Goal: Find specific page/section: Find specific page/section

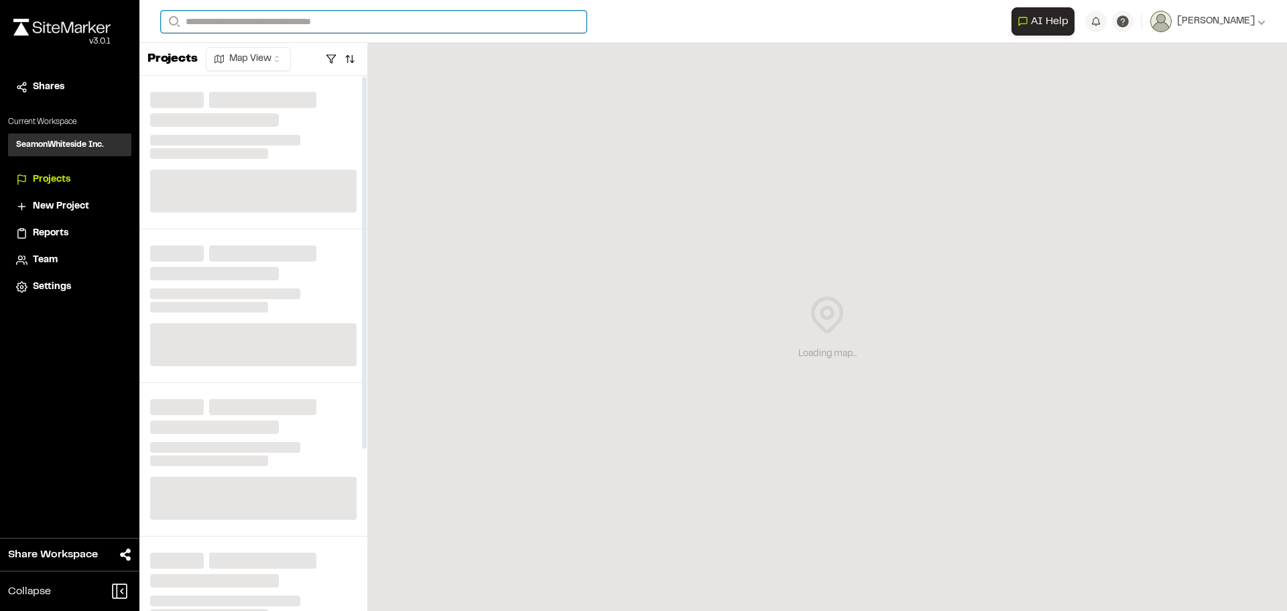
click at [272, 22] on input "Search" at bounding box center [374, 22] width 426 height 22
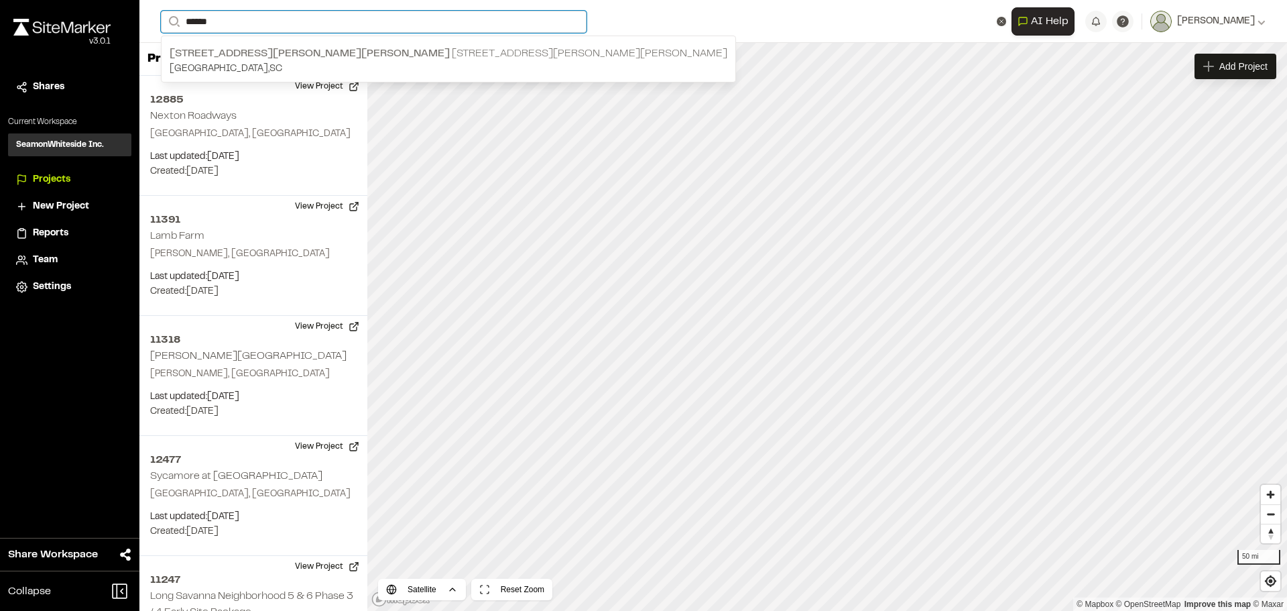
type input "******"
click at [272, 50] on span "[STREET_ADDRESS][PERSON_NAME][PERSON_NAME]" at bounding box center [310, 53] width 280 height 9
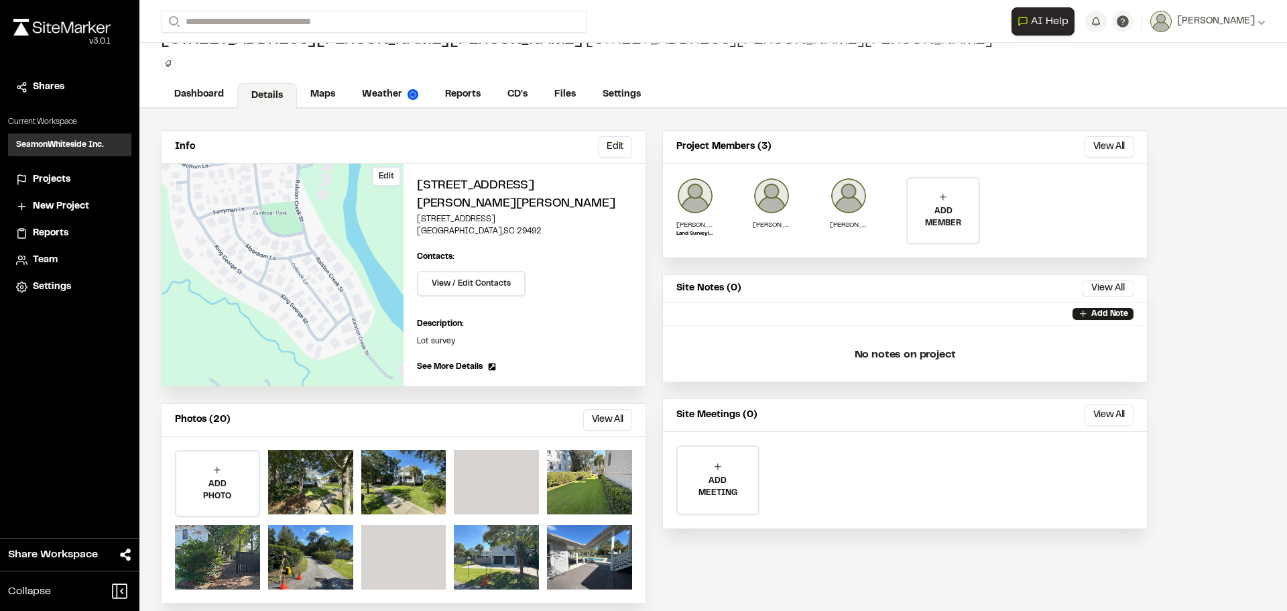
scroll to position [38, 0]
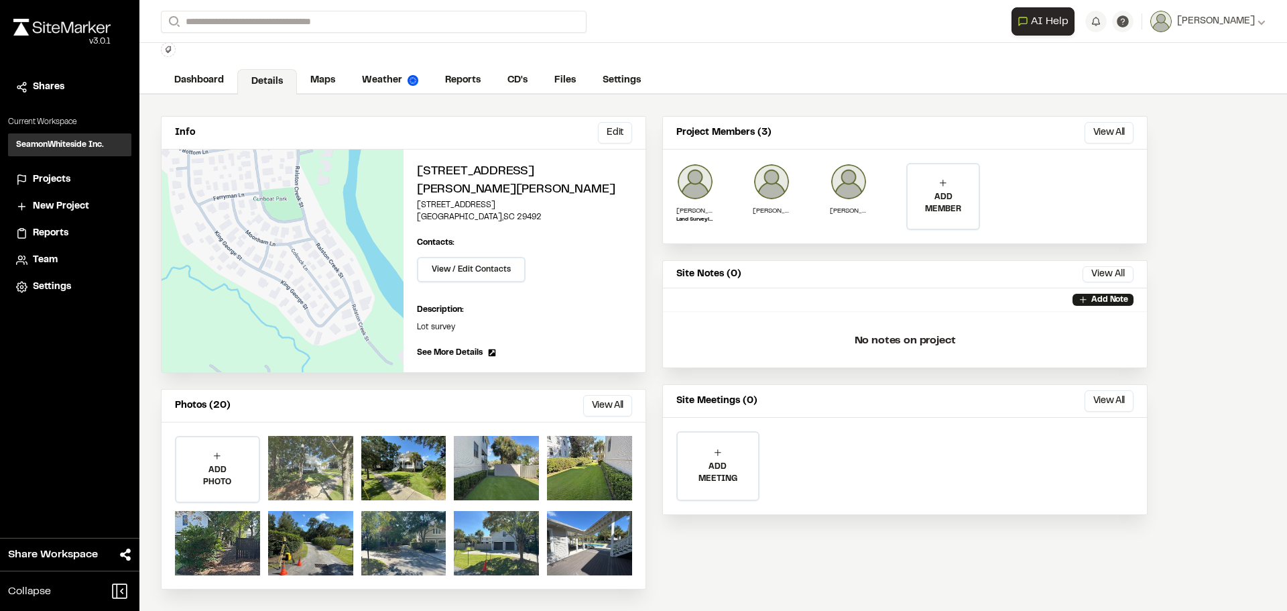
click at [320, 459] on div at bounding box center [310, 468] width 85 height 64
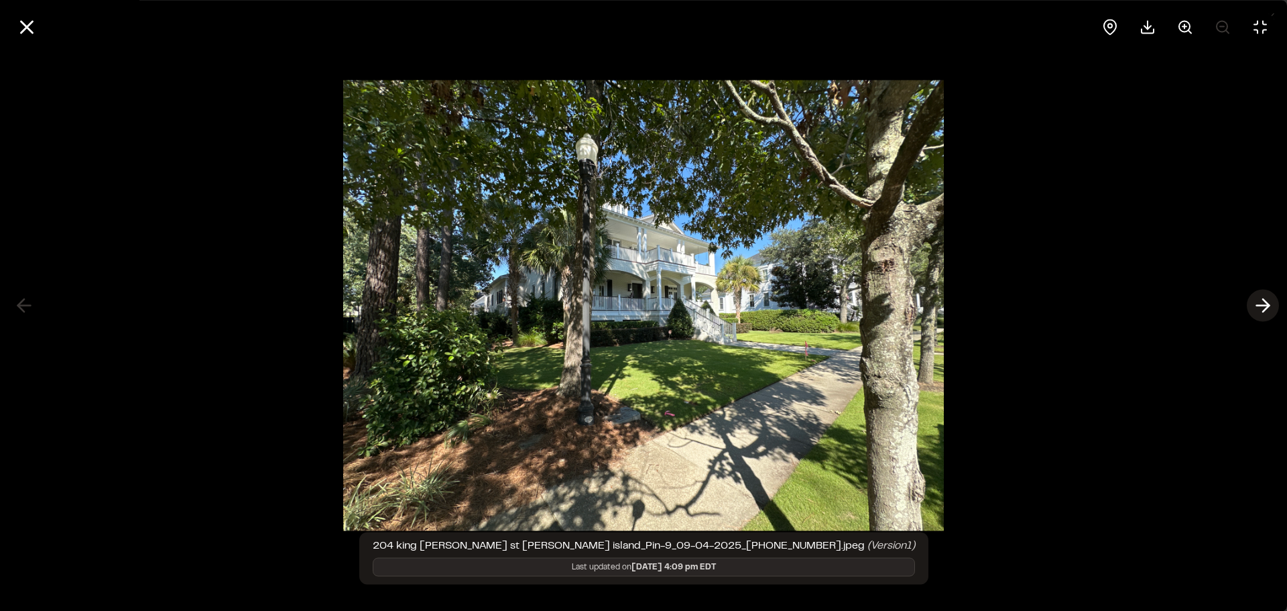
click at [1255, 304] on icon at bounding box center [1263, 305] width 21 height 23
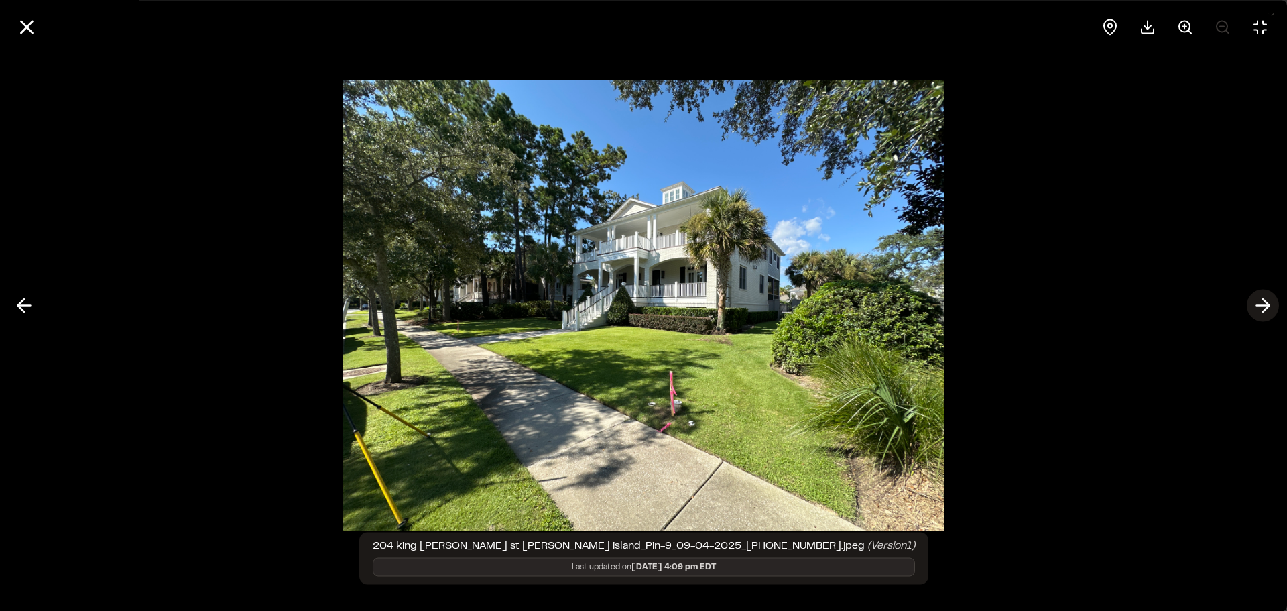
click at [1255, 304] on icon at bounding box center [1263, 305] width 21 height 23
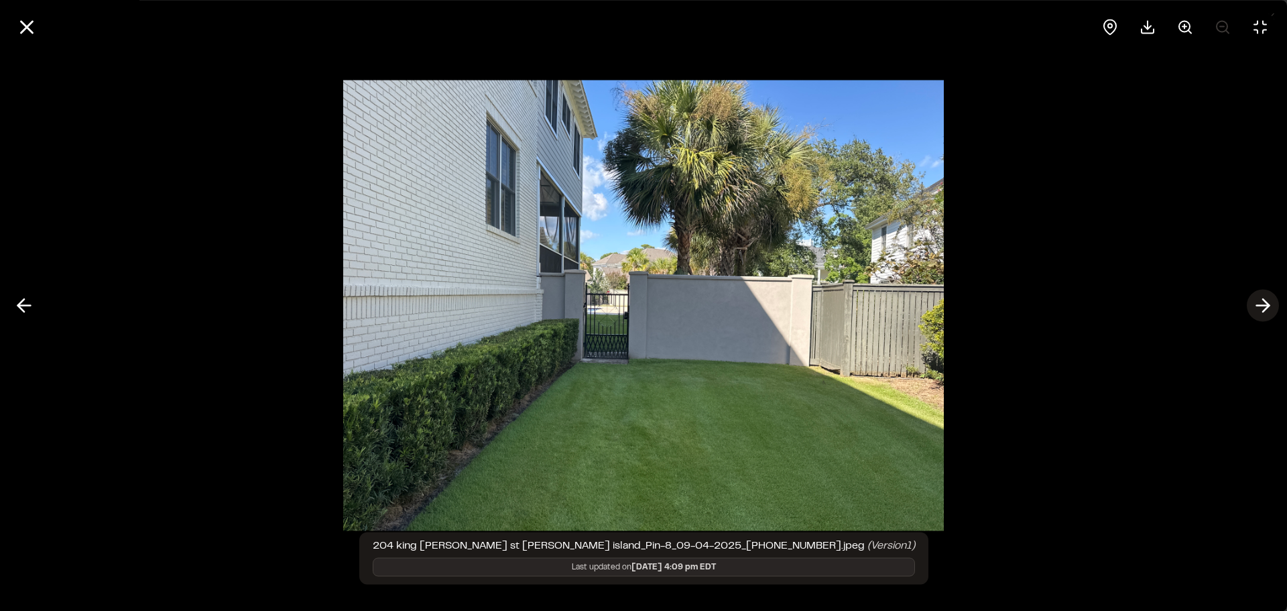
click at [1255, 304] on icon at bounding box center [1263, 305] width 21 height 23
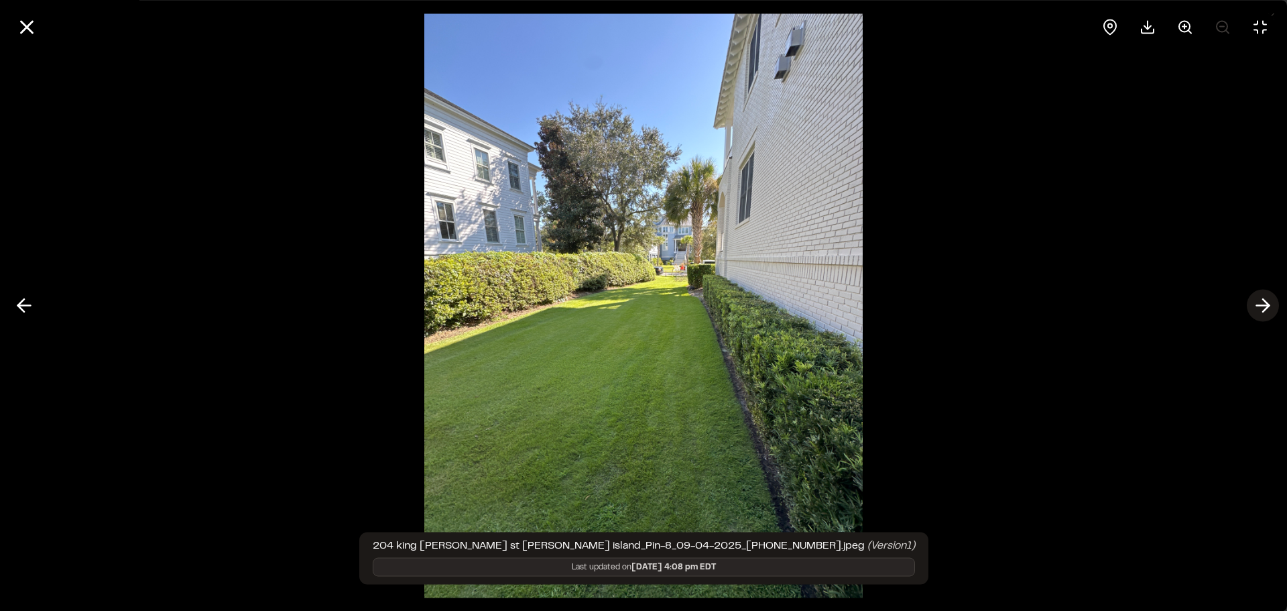
click at [1255, 304] on icon at bounding box center [1263, 305] width 21 height 23
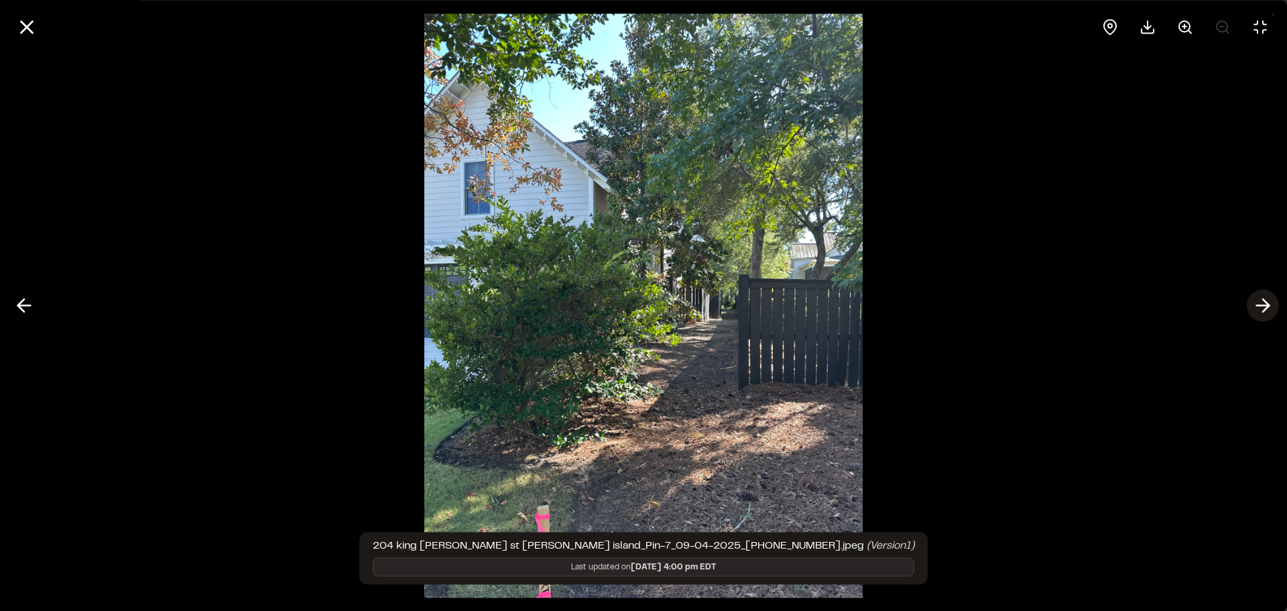
click at [1255, 304] on icon at bounding box center [1263, 305] width 21 height 23
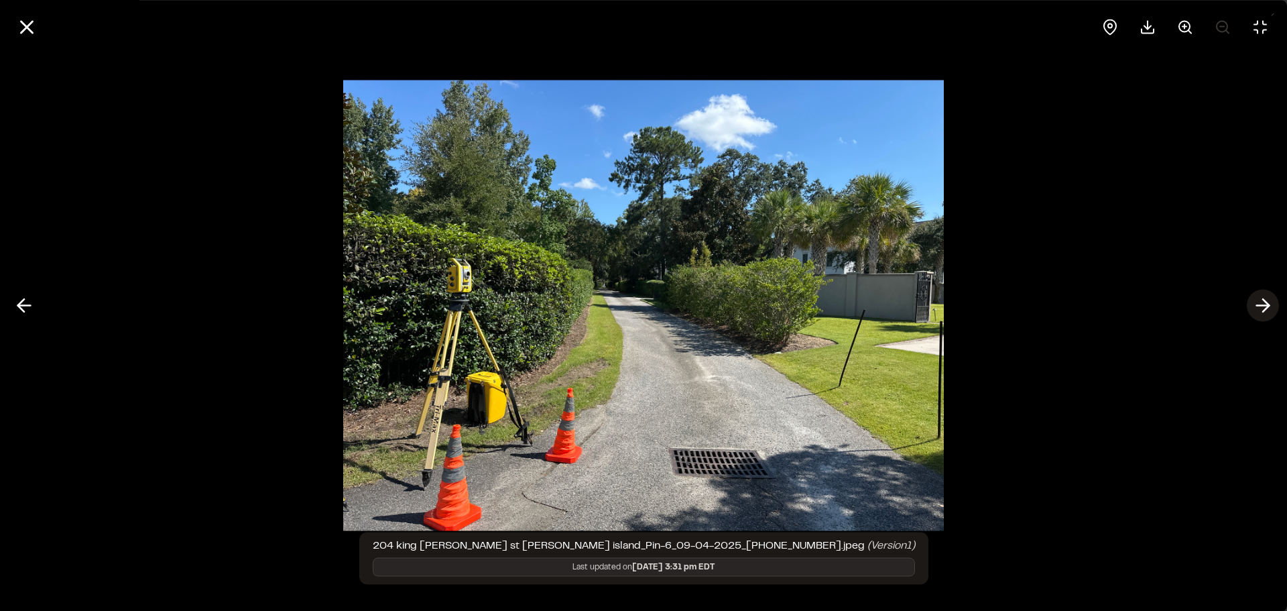
click at [1255, 304] on icon at bounding box center [1263, 305] width 21 height 23
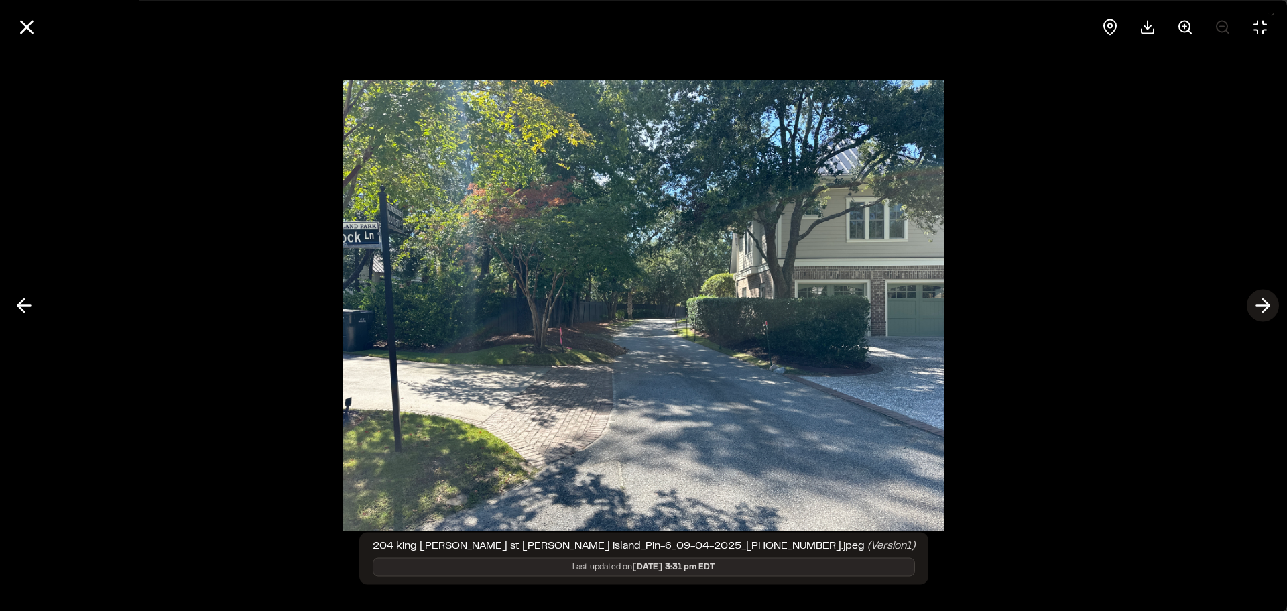
click at [1255, 304] on icon at bounding box center [1263, 305] width 21 height 23
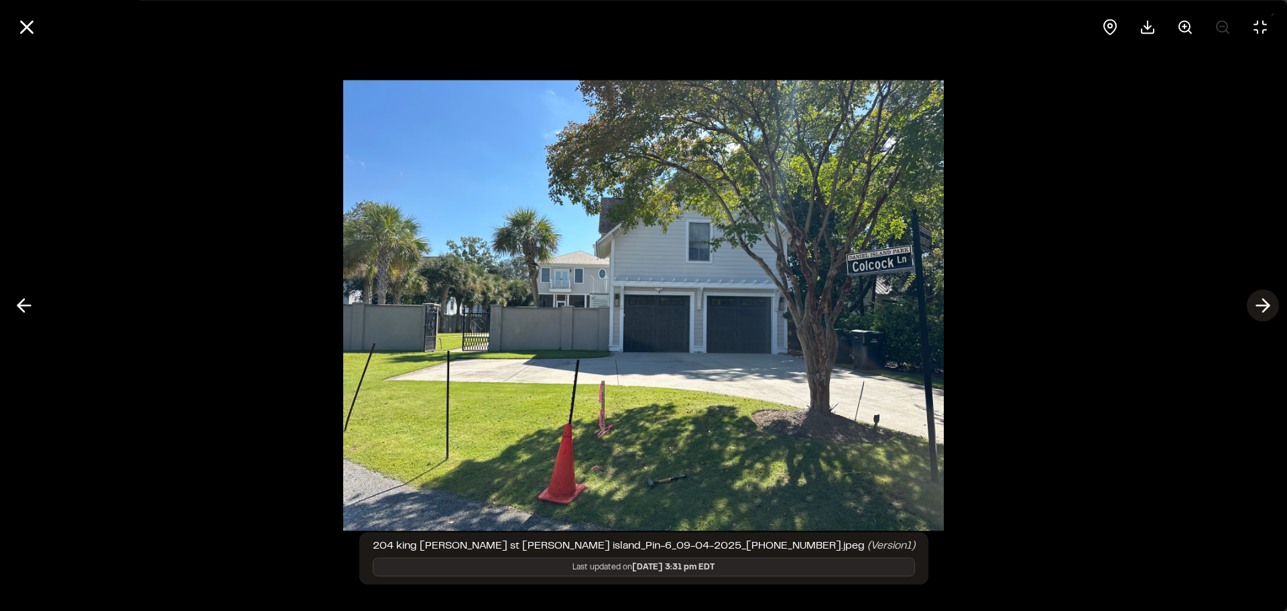
click at [1255, 304] on icon at bounding box center [1263, 305] width 21 height 23
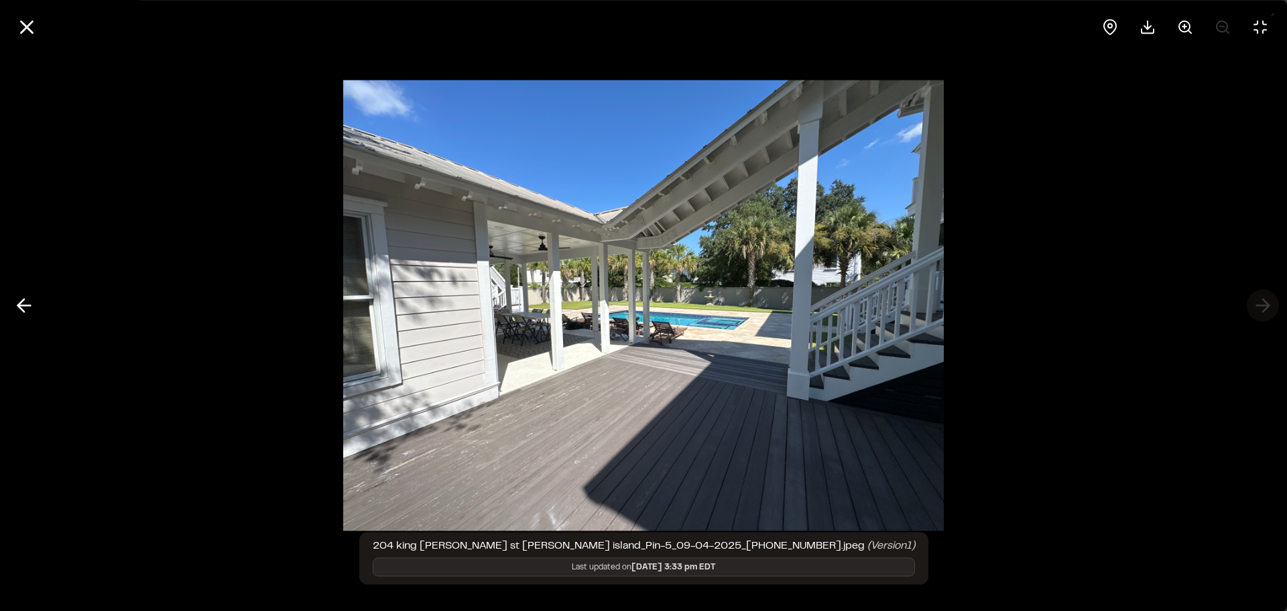
click at [1255, 304] on div at bounding box center [643, 305] width 1287 height 611
click at [24, 304] on icon at bounding box center [23, 305] width 21 height 23
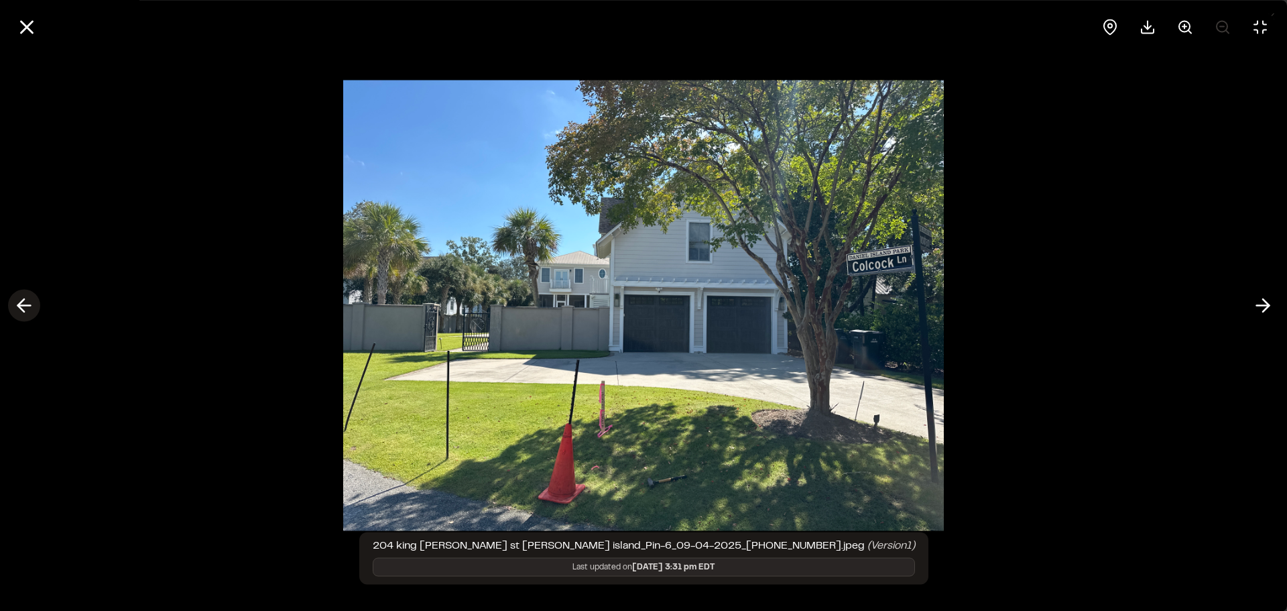
click at [24, 304] on icon at bounding box center [23, 305] width 21 height 23
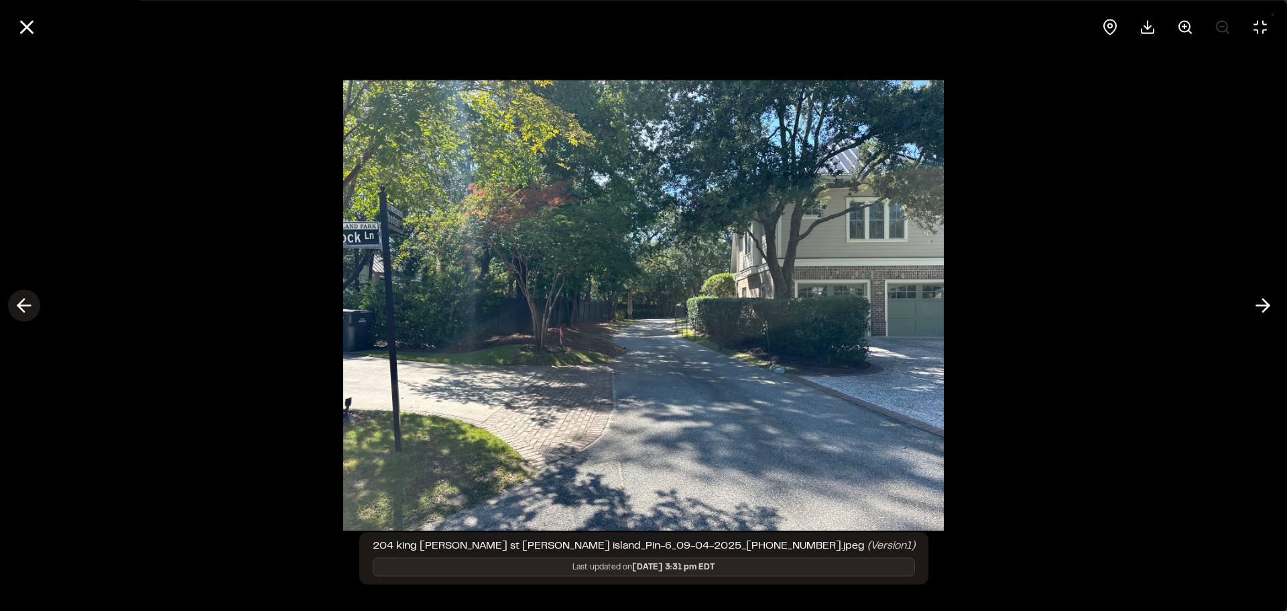
click at [24, 304] on icon at bounding box center [23, 305] width 21 height 23
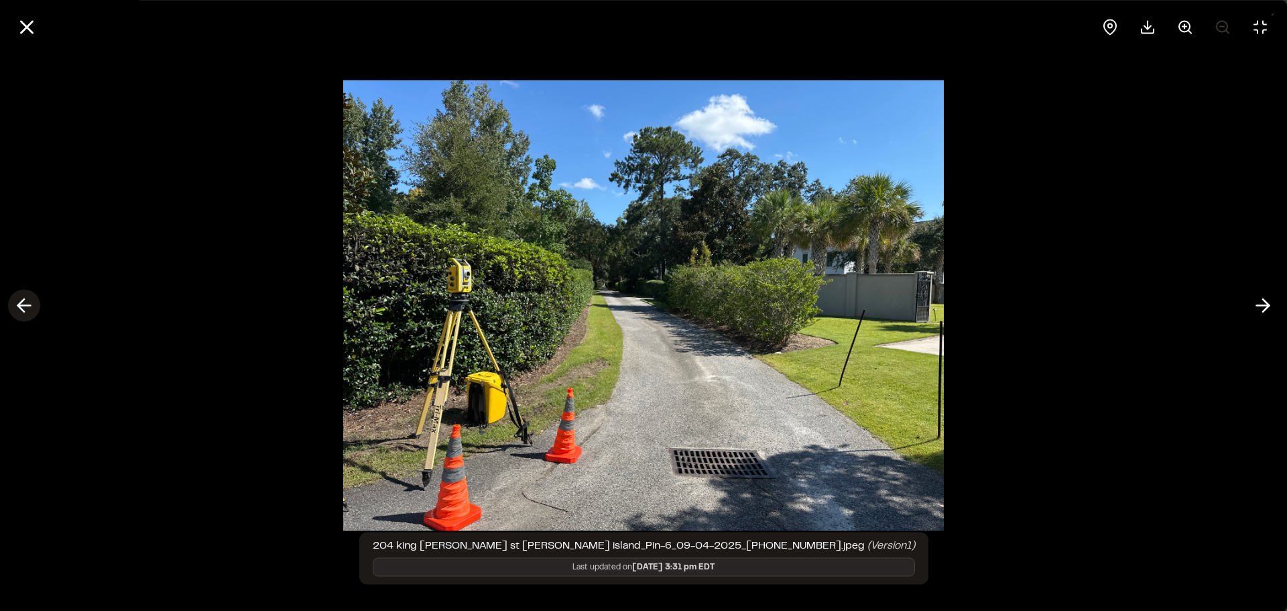
click at [24, 304] on icon at bounding box center [23, 305] width 21 height 23
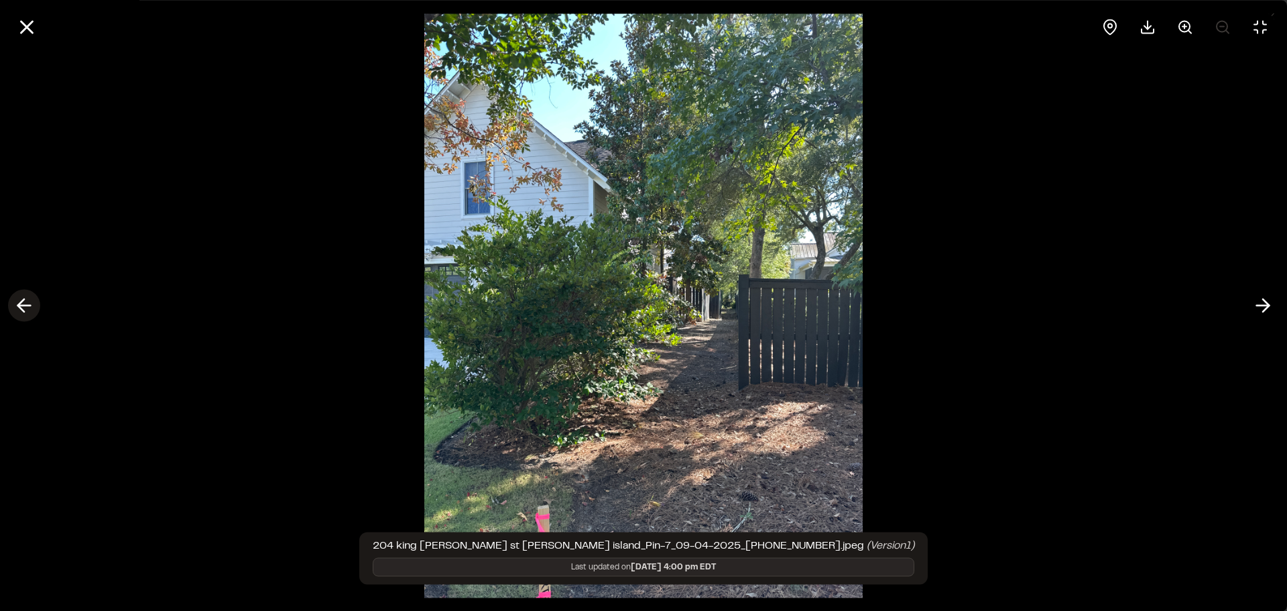
click at [24, 304] on icon at bounding box center [23, 305] width 21 height 23
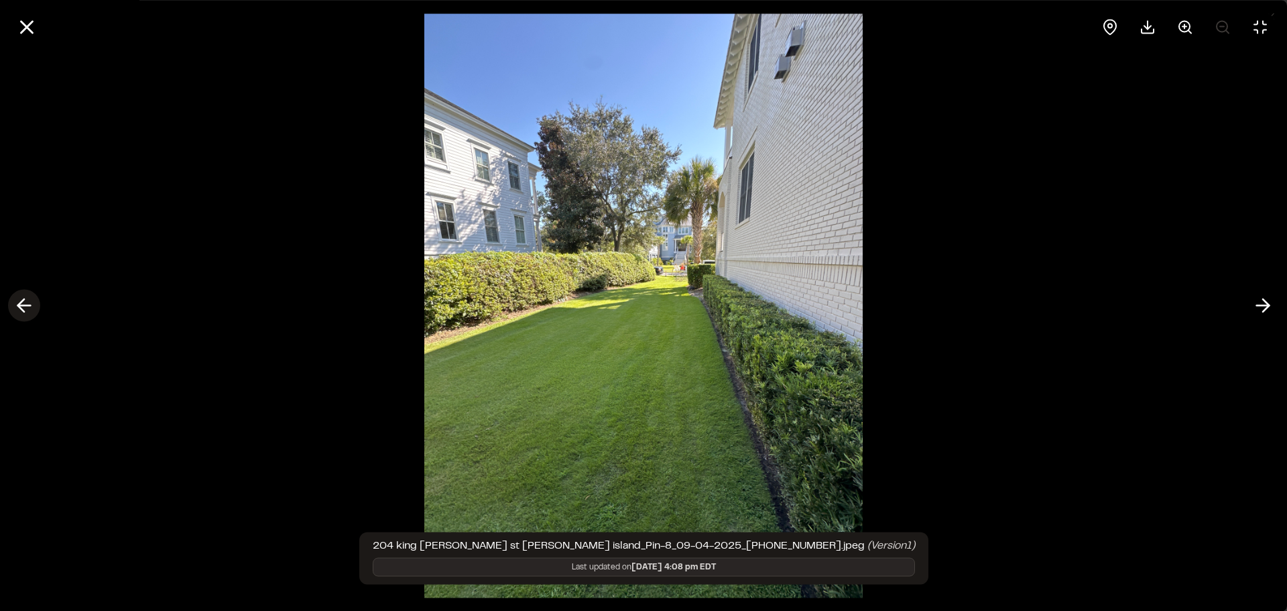
click at [24, 304] on icon at bounding box center [23, 305] width 21 height 23
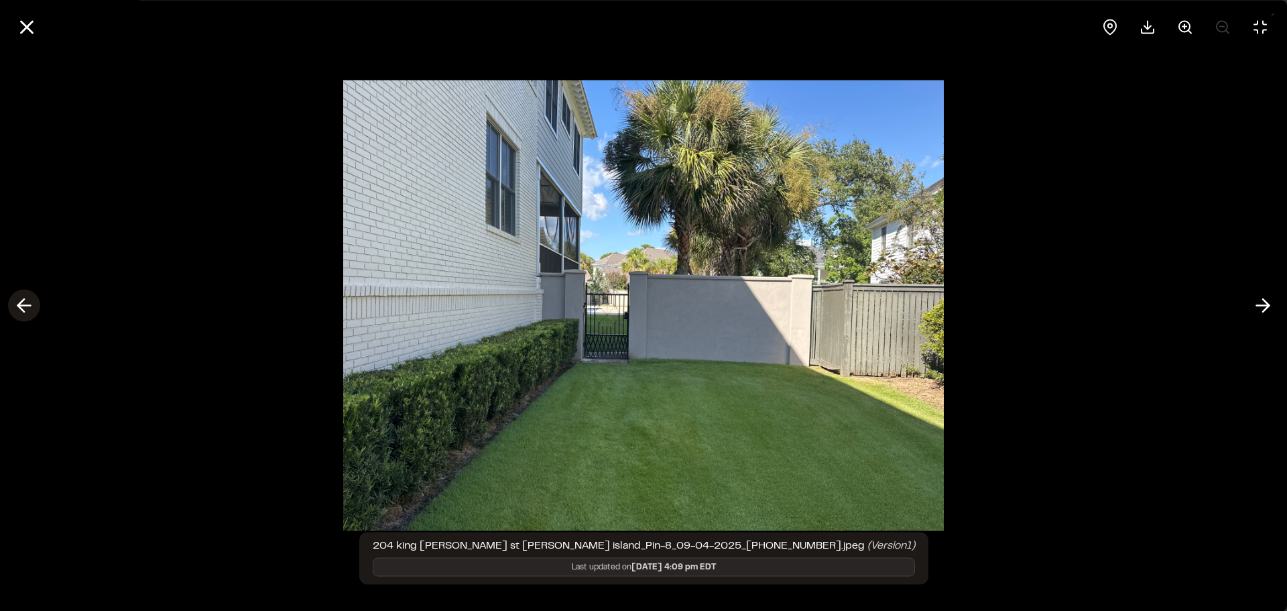
click at [24, 304] on icon at bounding box center [23, 305] width 21 height 23
